Goal: Information Seeking & Learning: Learn about a topic

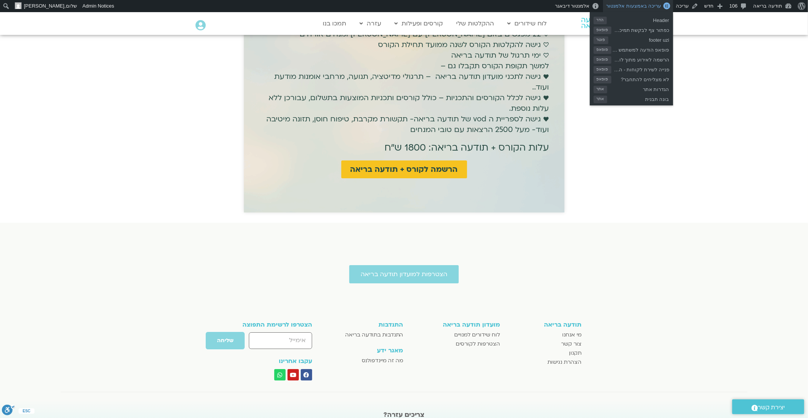
click at [655, 6] on span "עריכה באמצעות אלמנטור" at bounding box center [633, 6] width 55 height 6
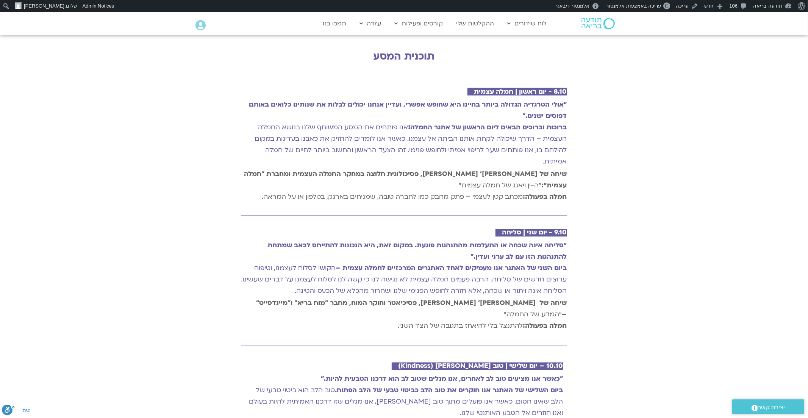
scroll to position [986, 0]
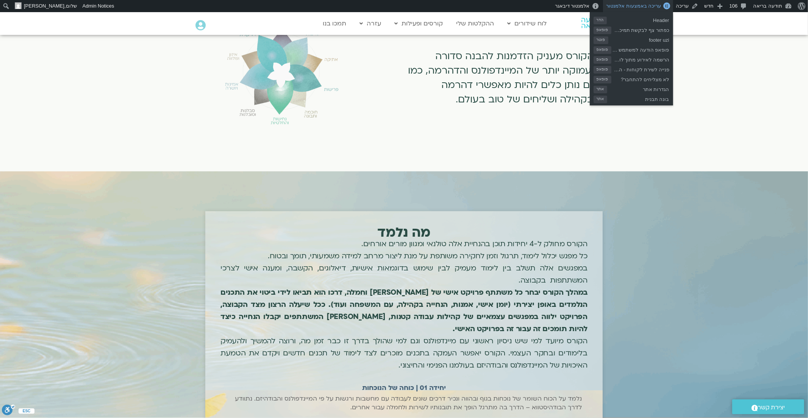
click at [651, 5] on span "עריכה באמצעות אלמנטור" at bounding box center [633, 6] width 55 height 6
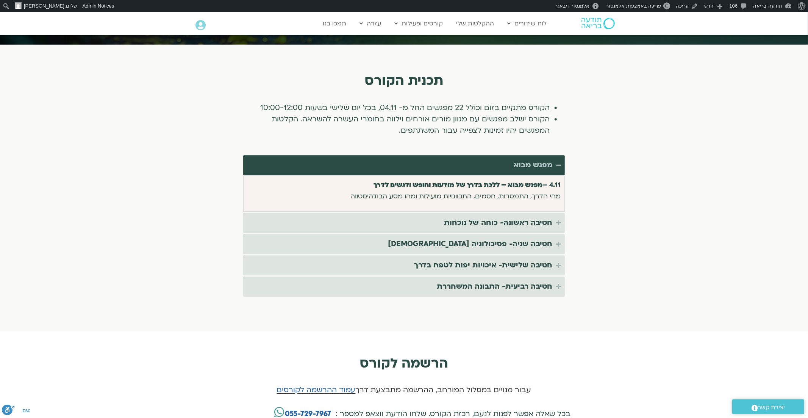
scroll to position [1380, 0]
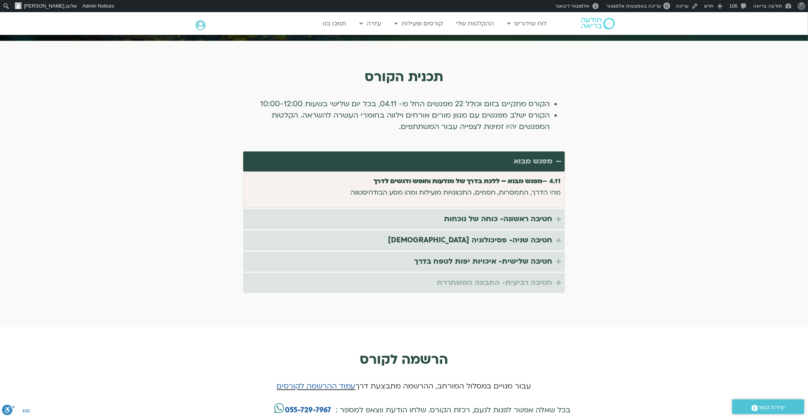
click at [503, 273] on summary "חטיבה רביעית- התבונה המשחררת" at bounding box center [404, 283] width 322 height 20
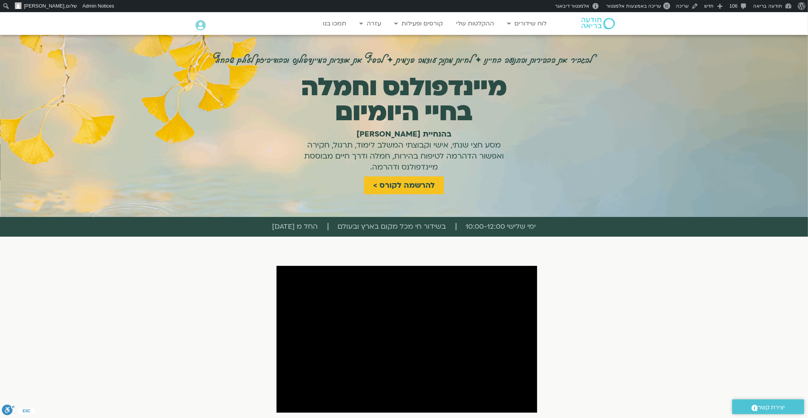
scroll to position [5, 0]
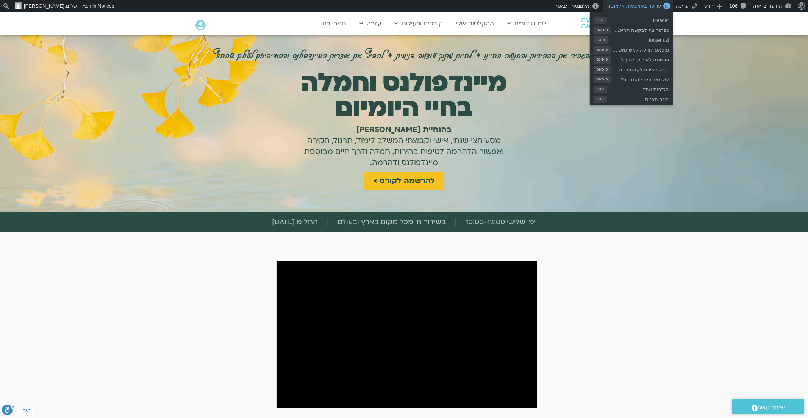
click at [640, 3] on span "עריכה באמצעות אלמנטור" at bounding box center [633, 6] width 55 height 6
